Goal: Find contact information: Find contact information

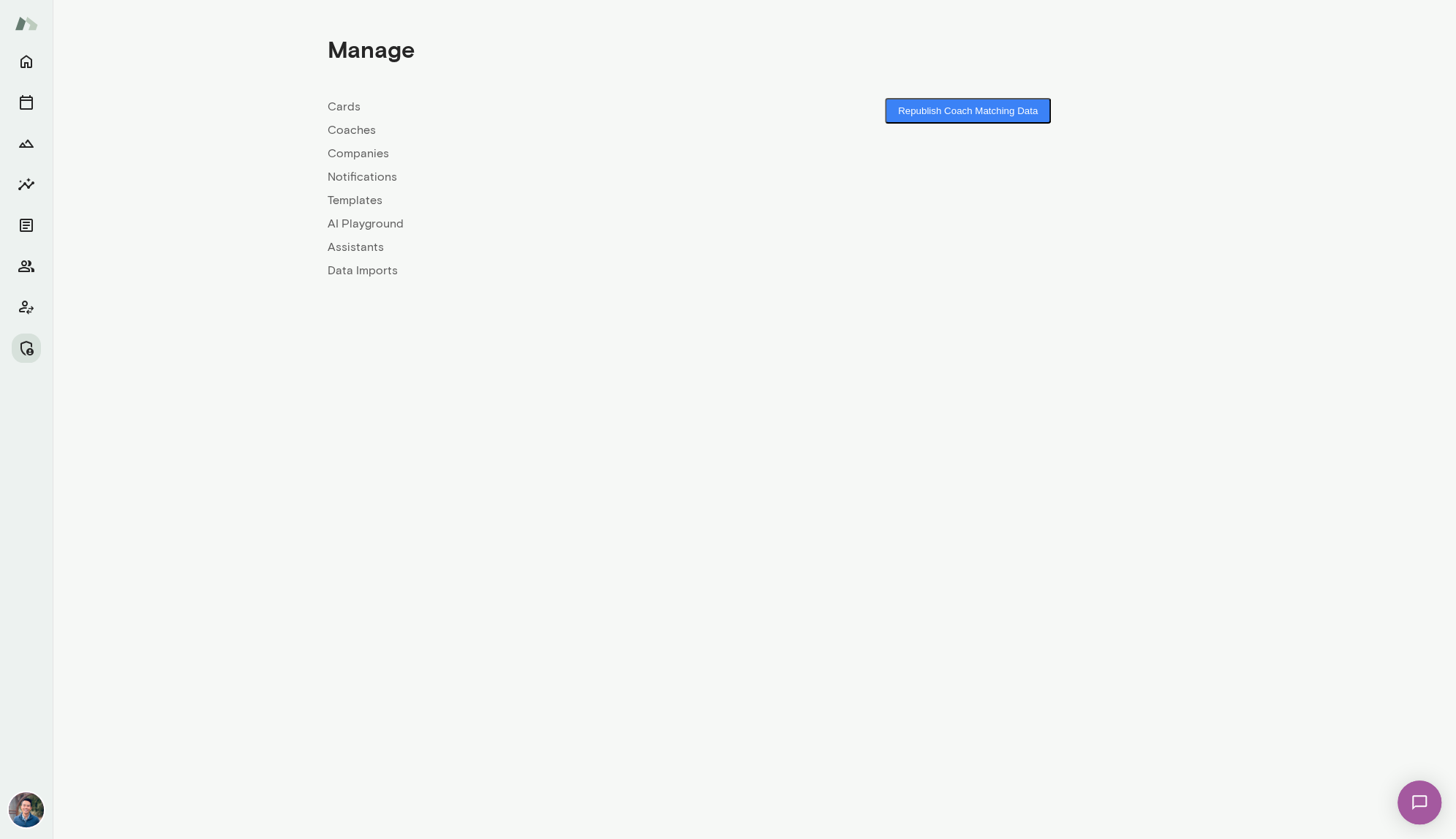
click at [336, 156] on link "Companies" at bounding box center [541, 154] width 427 height 17
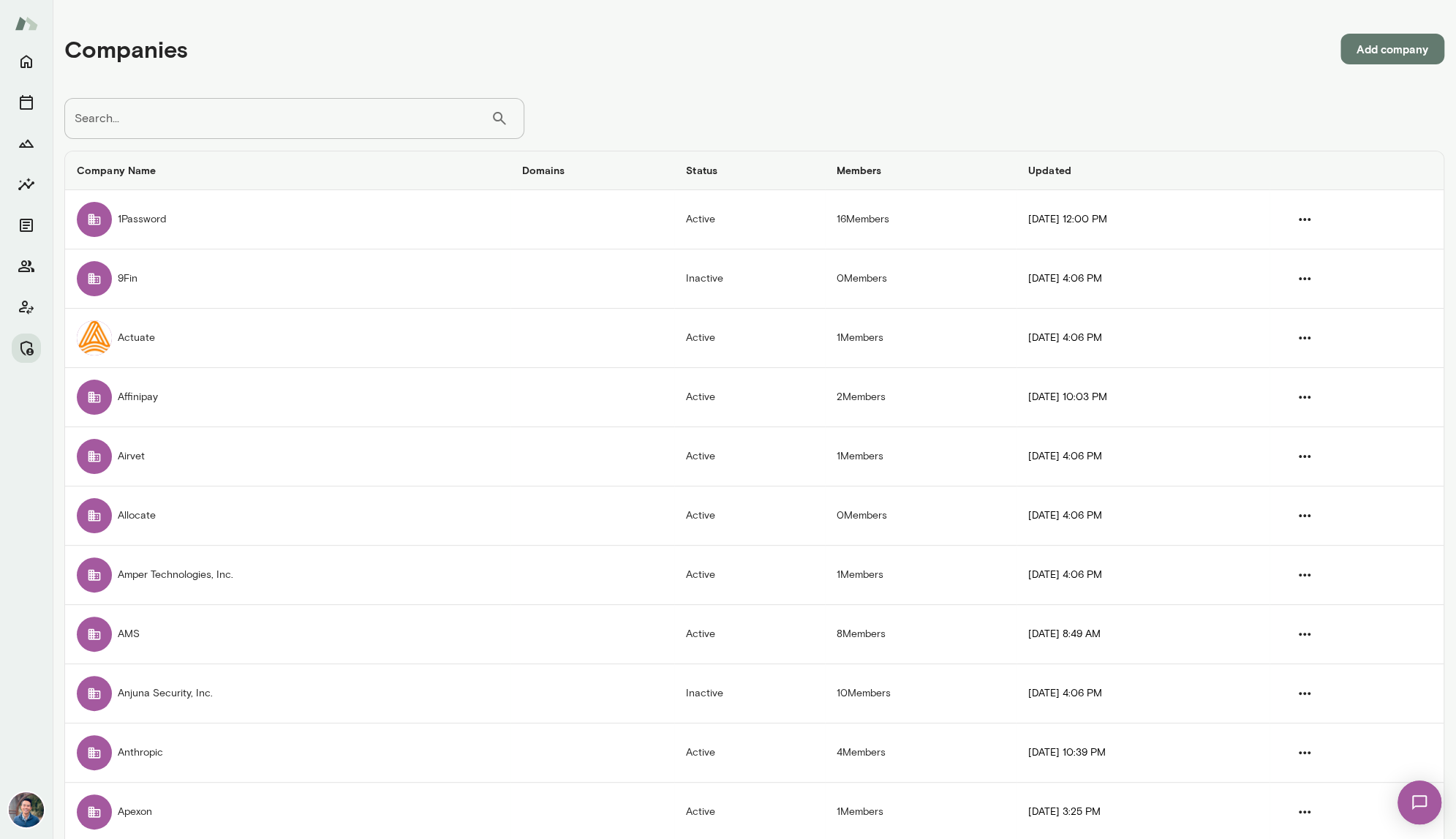
click at [188, 122] on input "Search..." at bounding box center [277, 118] width 426 height 41
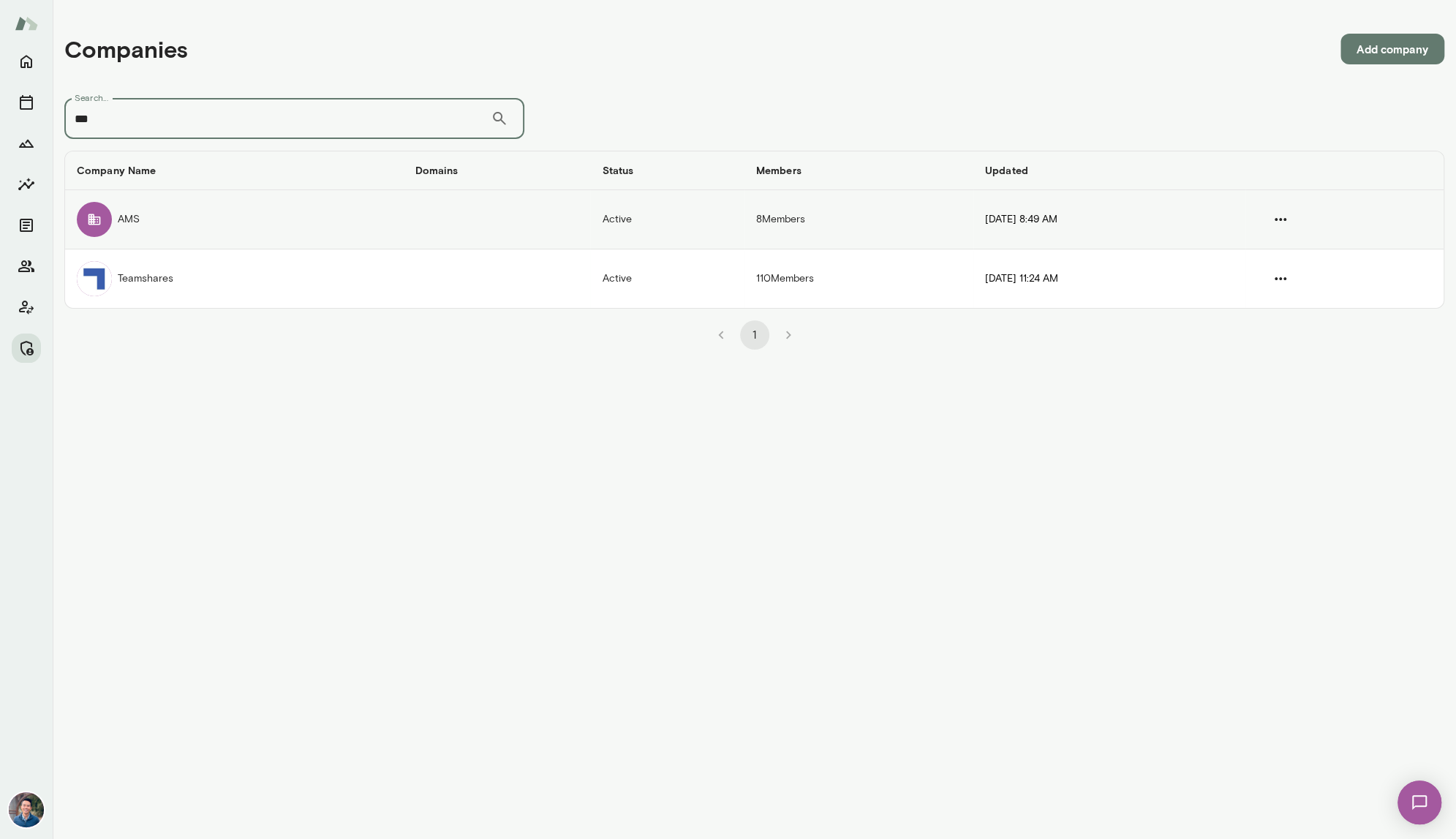
type input "***"
click at [178, 228] on td "AMS" at bounding box center [234, 220] width 338 height 59
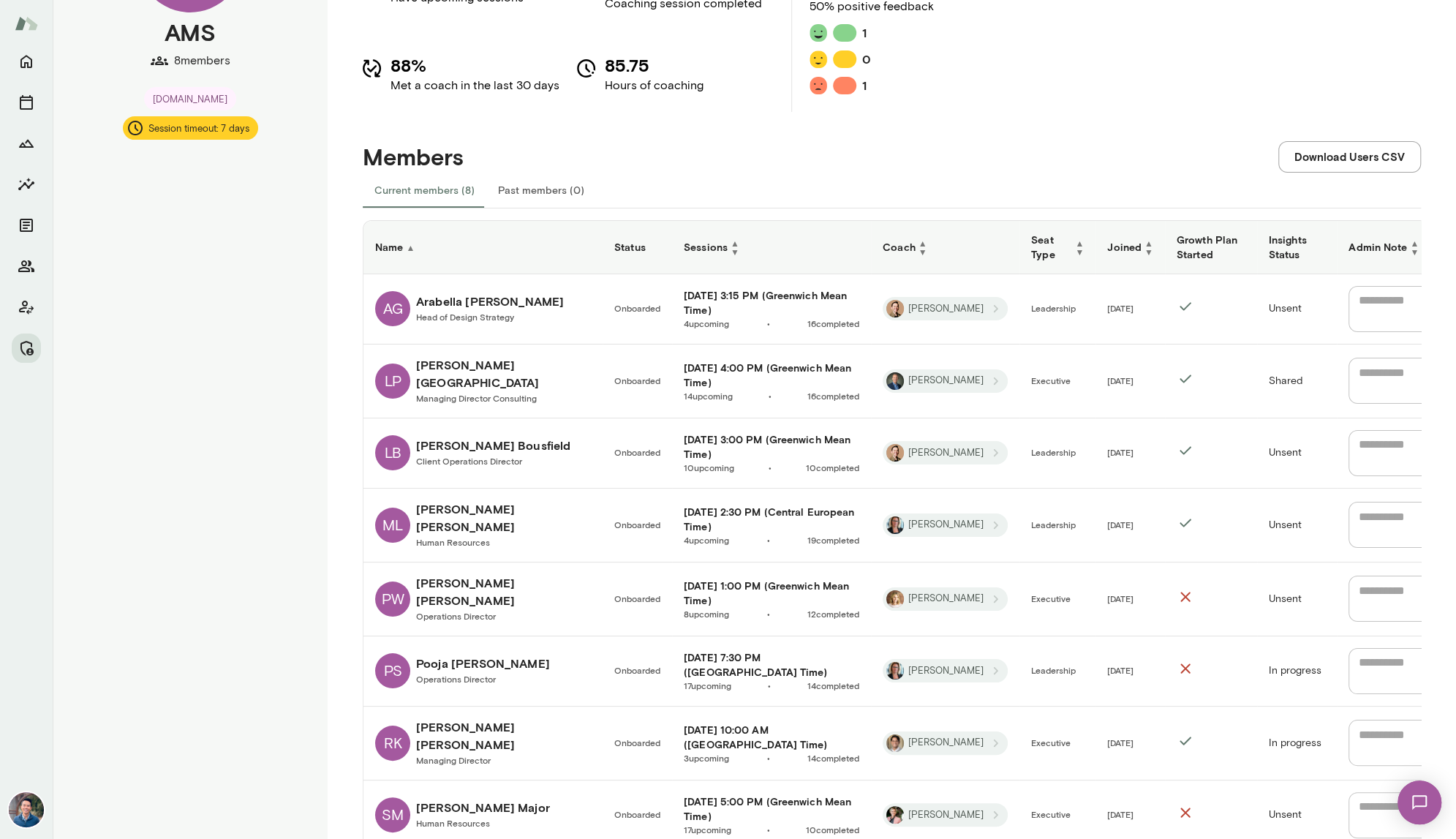
scroll to position [199, 0]
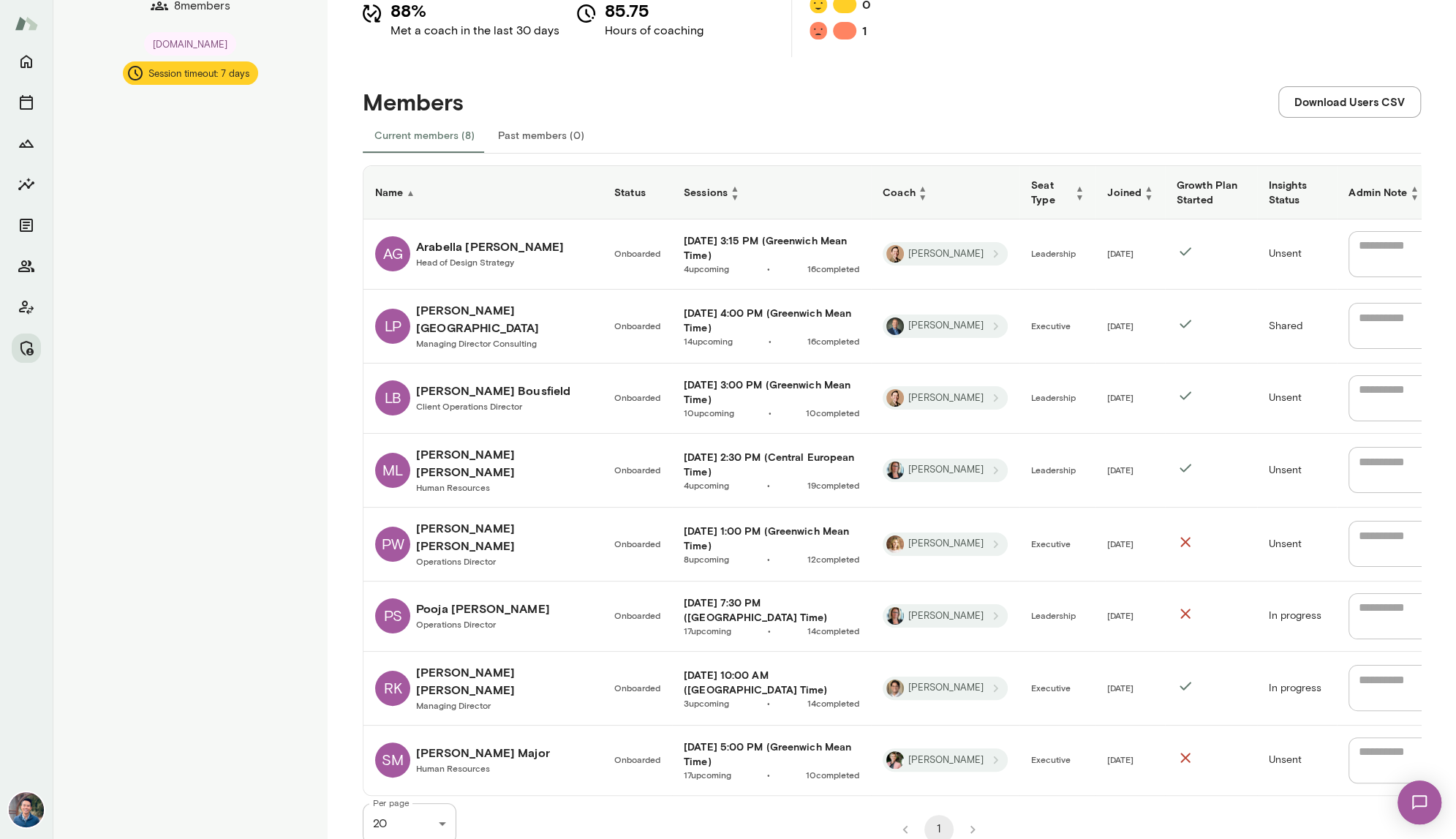
click at [499, 459] on h6 "[PERSON_NAME]" at bounding box center [503, 463] width 175 height 35
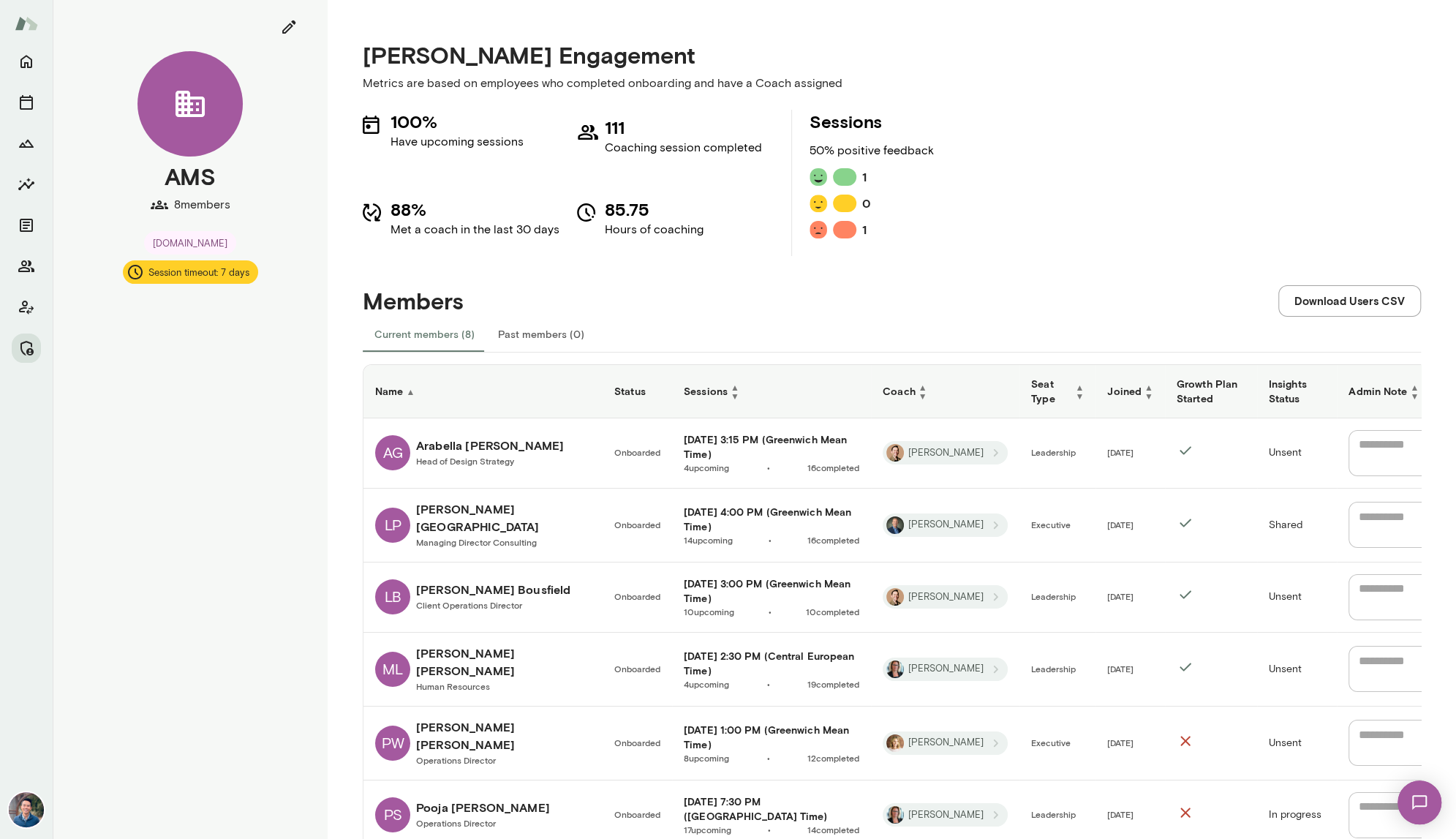
click at [466, 647] on h6 "[PERSON_NAME]" at bounding box center [503, 662] width 175 height 35
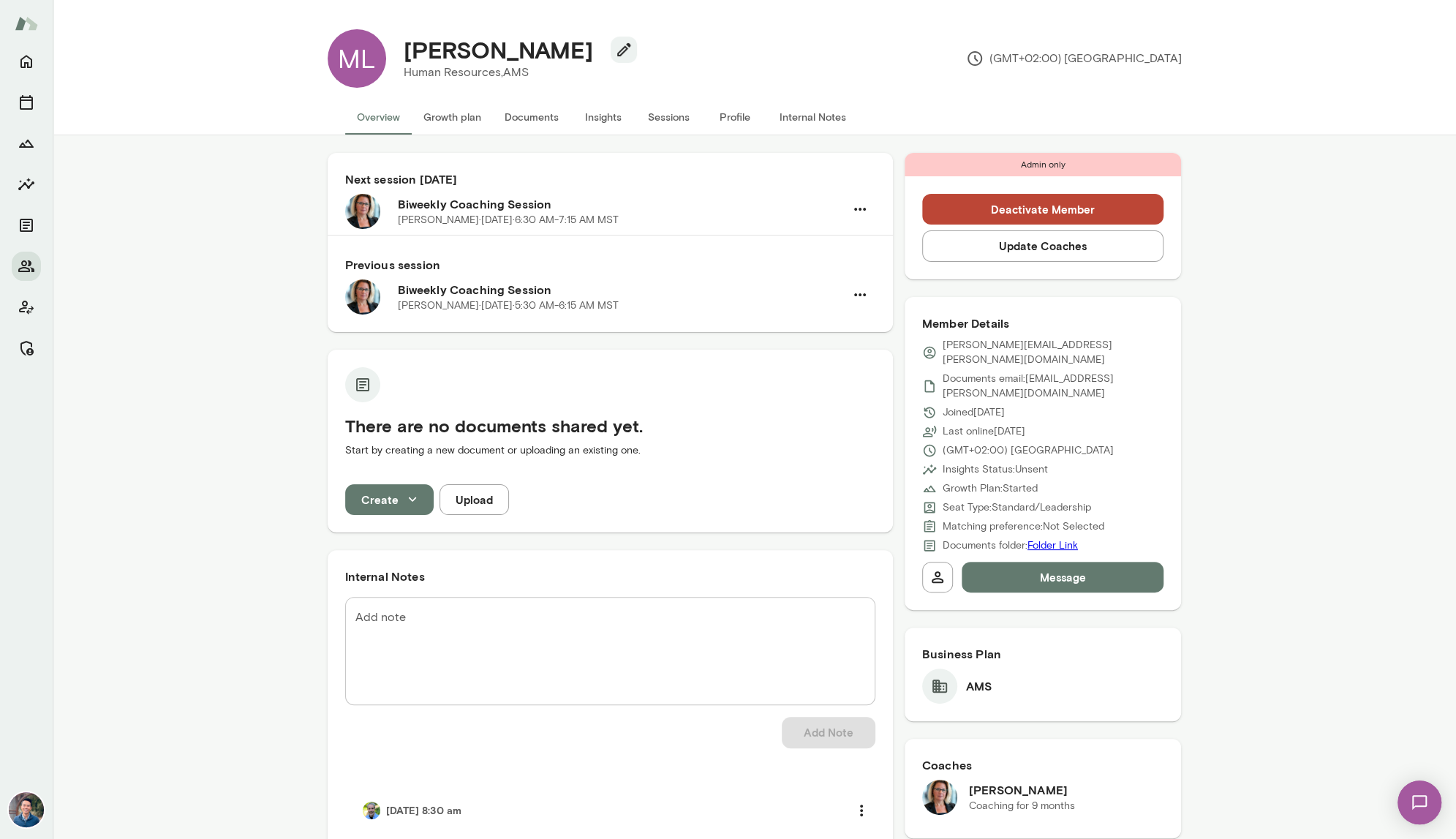
click at [1056, 338] on p "[PERSON_NAME][EMAIL_ADDRESS][PERSON_NAME][DOMAIN_NAME]" at bounding box center [1053, 353] width 222 height 30
copy div "[PERSON_NAME][EMAIL_ADDRESS][PERSON_NAME][DOMAIN_NAME]"
